Goal: Task Accomplishment & Management: Use online tool/utility

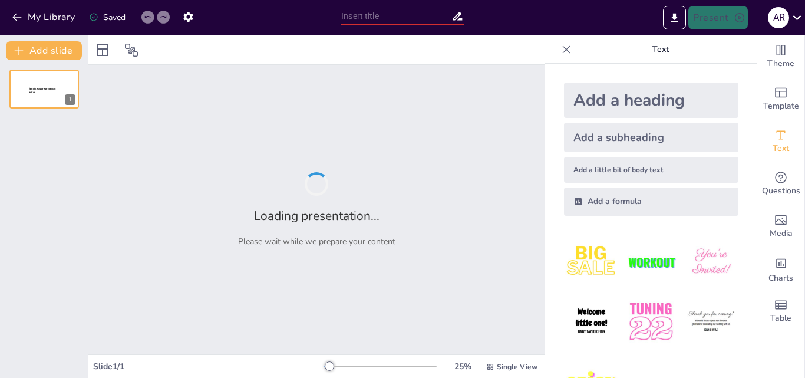
type input "Análisis Criminológico de la Firma de [PERSON_NAME]"
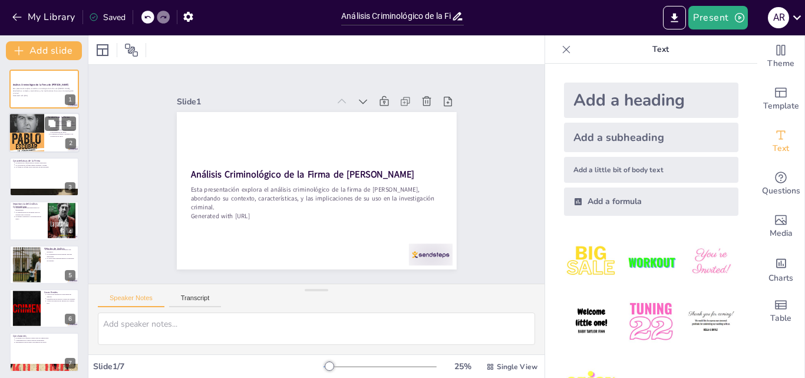
click at [33, 141] on div at bounding box center [26, 132] width 35 height 54
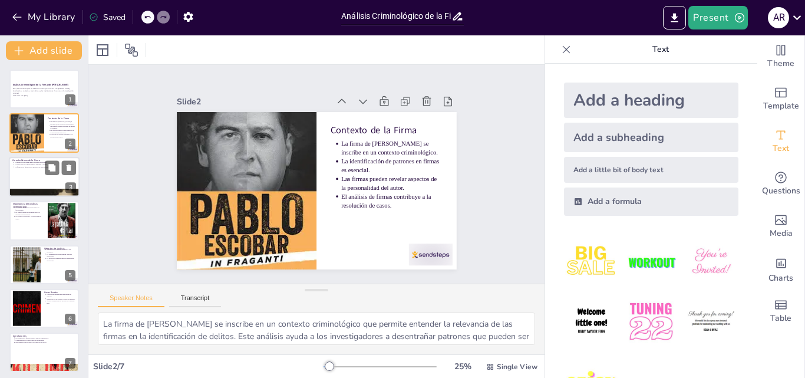
click at [45, 181] on div at bounding box center [44, 177] width 71 height 40
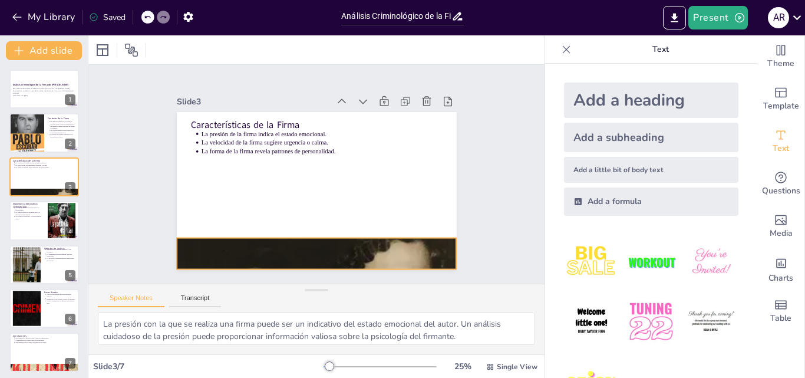
click at [263, 240] on div at bounding box center [237, 165] width 457 height 323
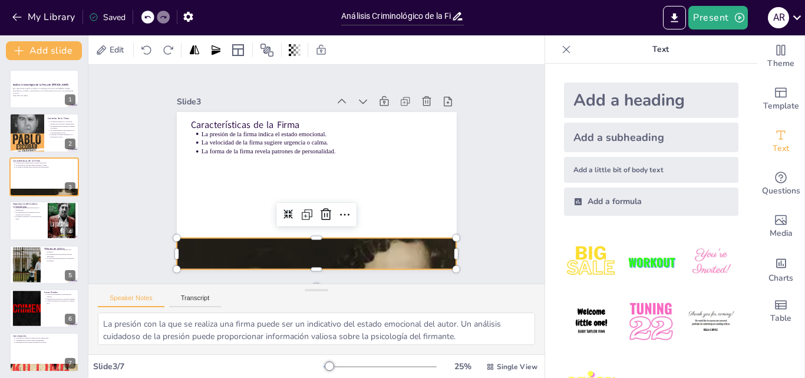
click at [263, 240] on div at bounding box center [248, 213] width 512 height 457
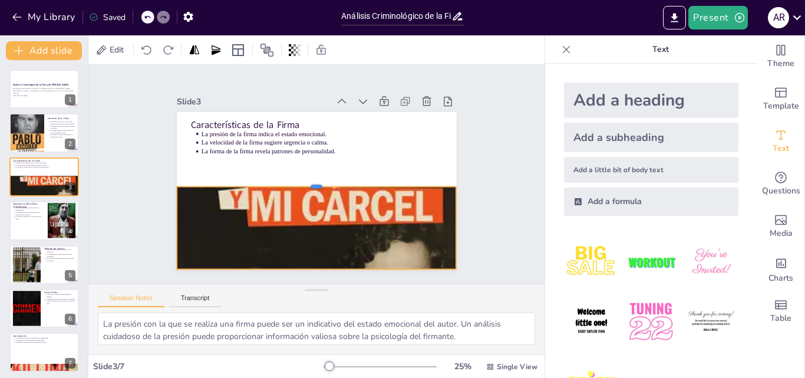
drag, startPoint x: 306, startPoint y: 232, endPoint x: 318, endPoint y: 181, distance: 52.6
click at [318, 181] on div at bounding box center [310, 170] width 148 height 247
click at [28, 221] on div at bounding box center [44, 220] width 71 height 40
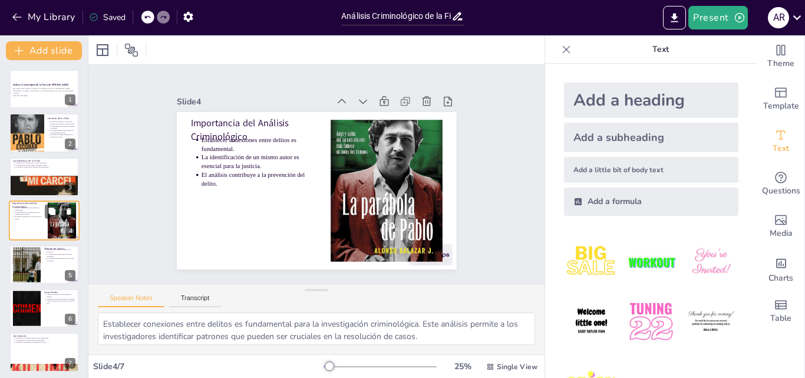
scroll to position [2, 0]
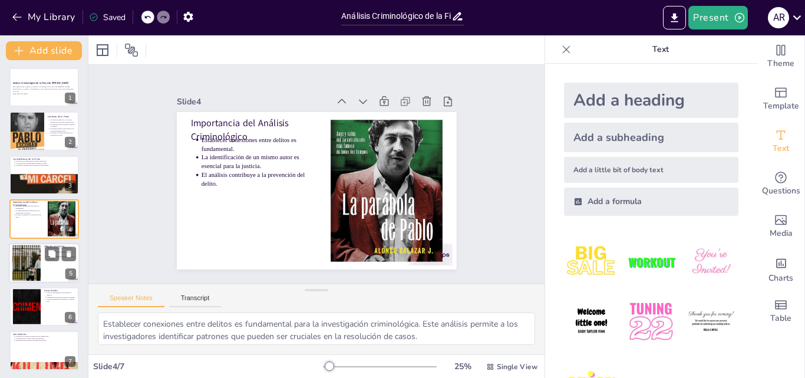
click at [34, 250] on div at bounding box center [27, 262] width 64 height 36
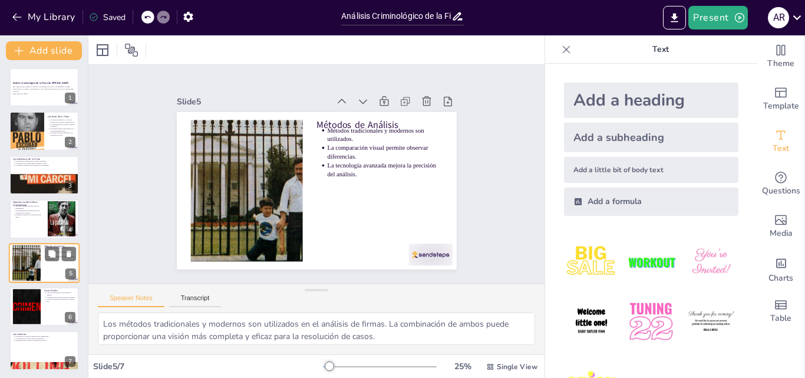
scroll to position [4, 0]
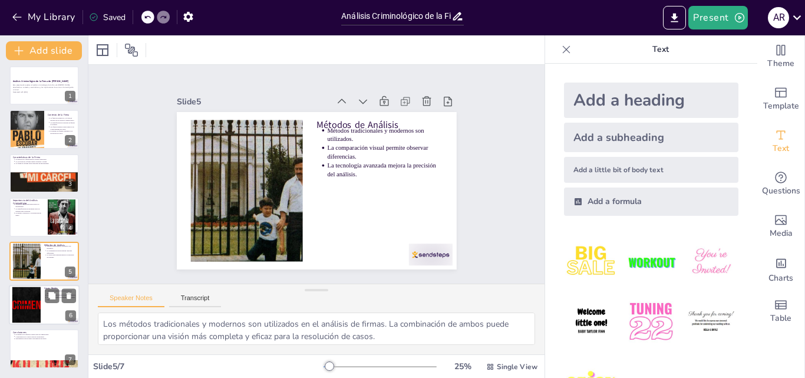
click at [39, 306] on div at bounding box center [26, 305] width 36 height 36
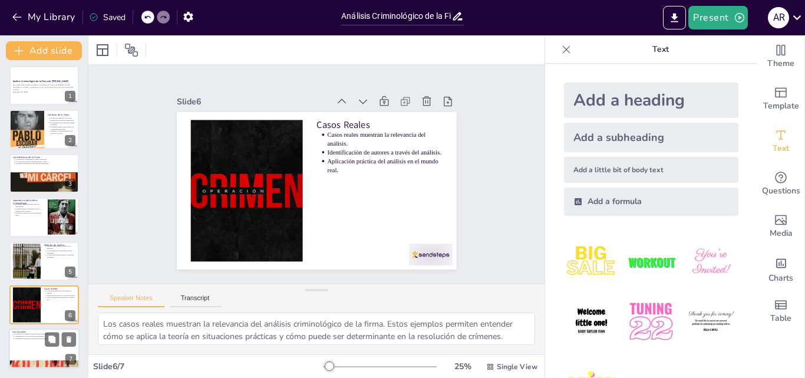
click at [49, 354] on div at bounding box center [44, 349] width 71 height 40
type textarea "El análisis de la firma es crucial para la criminología, ya que permite a los i…"
